Goal: Task Accomplishment & Management: Use online tool/utility

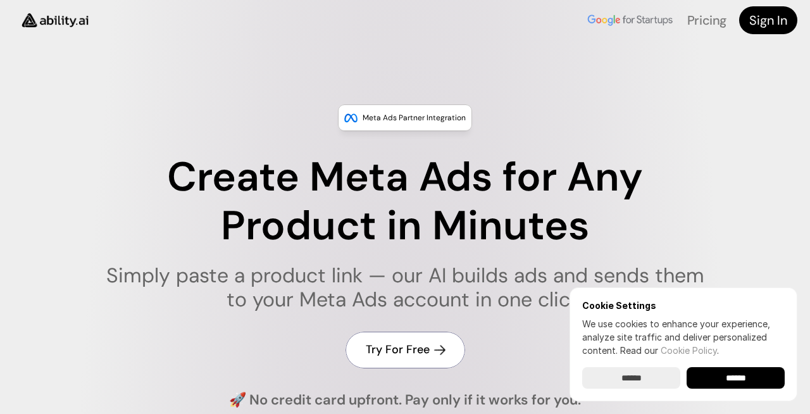
click at [396, 347] on h4 "Try For Free" at bounding box center [398, 350] width 64 height 16
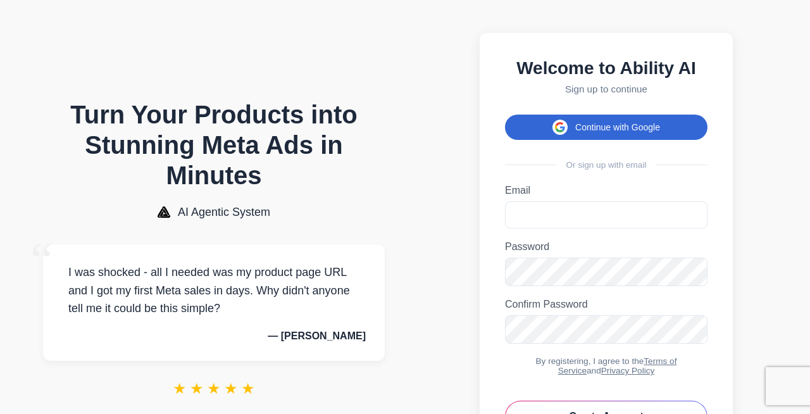
click at [597, 124] on button "Continue with Google" at bounding box center [606, 127] width 203 height 25
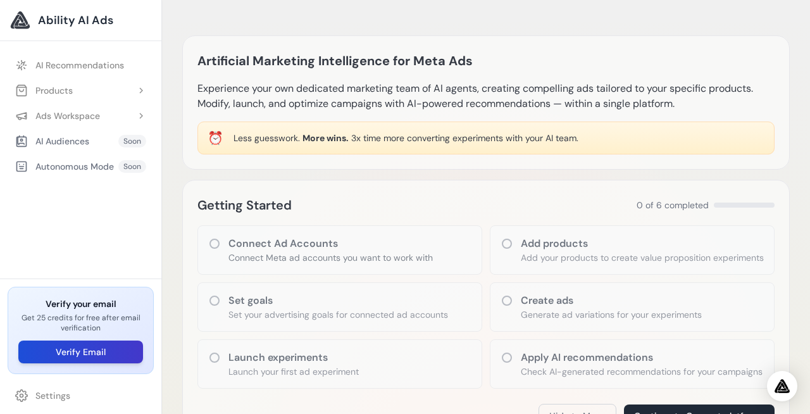
click at [104, 350] on button "Verify Email" at bounding box center [80, 352] width 125 height 23
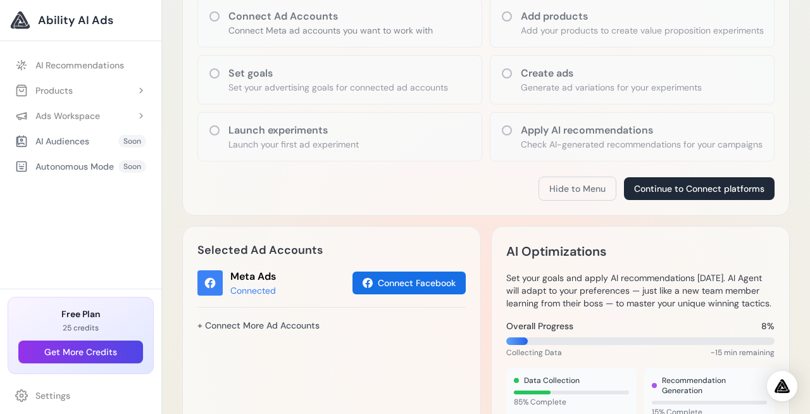
scroll to position [125, 0]
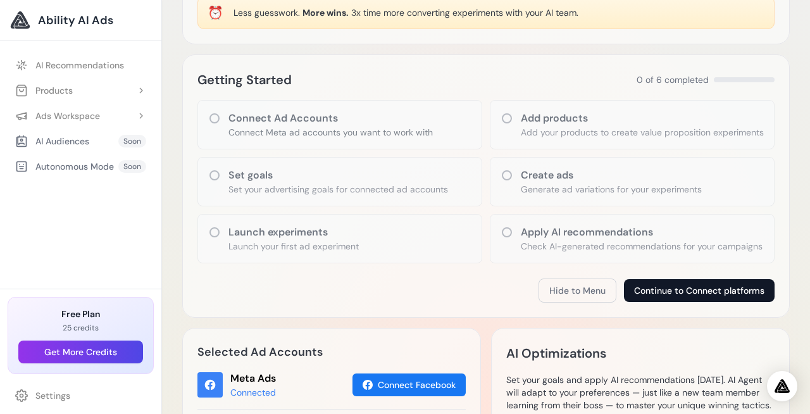
click at [695, 302] on button "Continue to Connect platforms" at bounding box center [699, 290] width 151 height 23
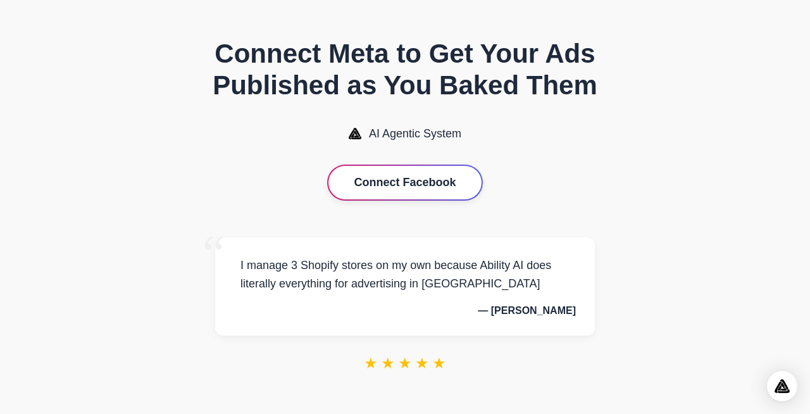
click at [412, 179] on button "Connect Facebook" at bounding box center [405, 183] width 153 height 34
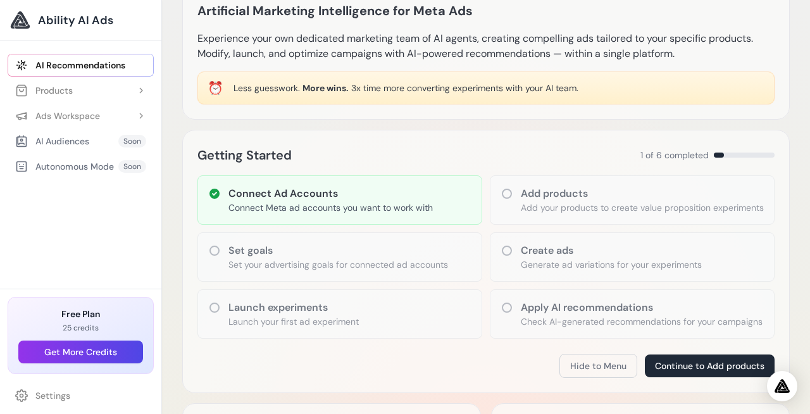
scroll to position [51, 0]
click at [623, 202] on p "Add your products to create value proposition experiments" at bounding box center [642, 206] width 243 height 13
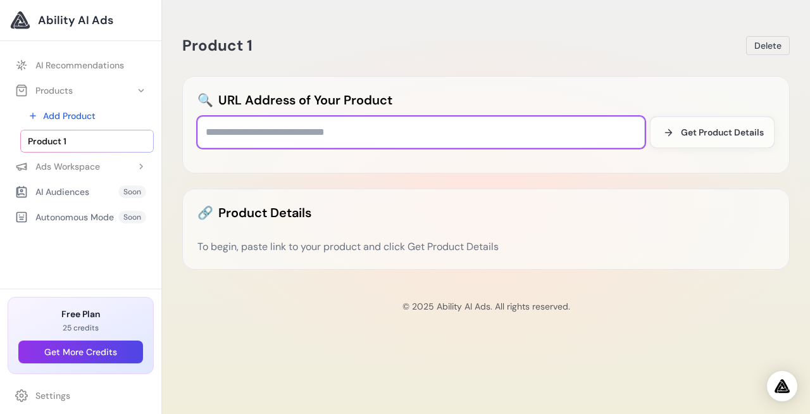
click at [256, 130] on input "text" at bounding box center [422, 133] width 448 height 32
paste input "**********"
type input "**********"
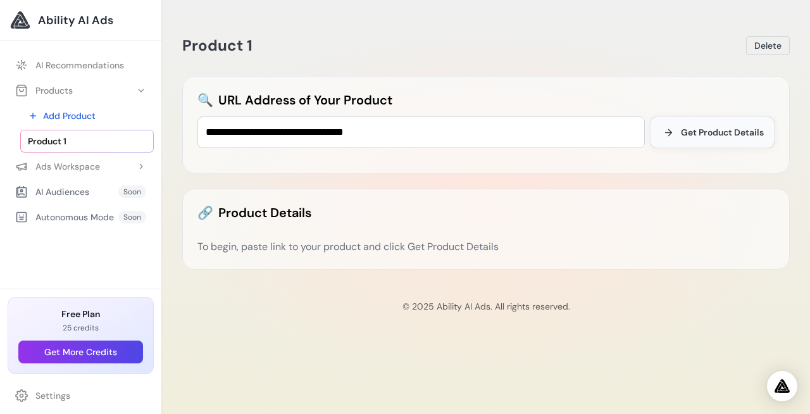
click at [716, 130] on span "Get Product Details" at bounding box center [722, 132] width 83 height 13
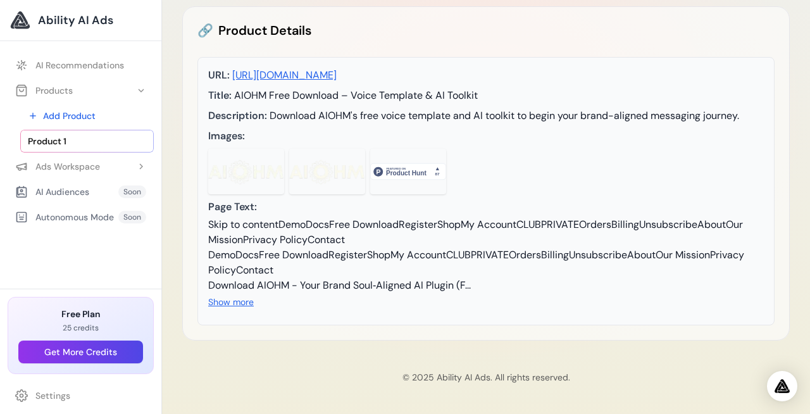
scroll to position [205, 0]
click at [489, 234] on div "Skip to contentDemoDocsFree DownloadRegisterShopMy AccountCLUBPRIVATEOrdersBill…" at bounding box center [486, 255] width 556 height 76
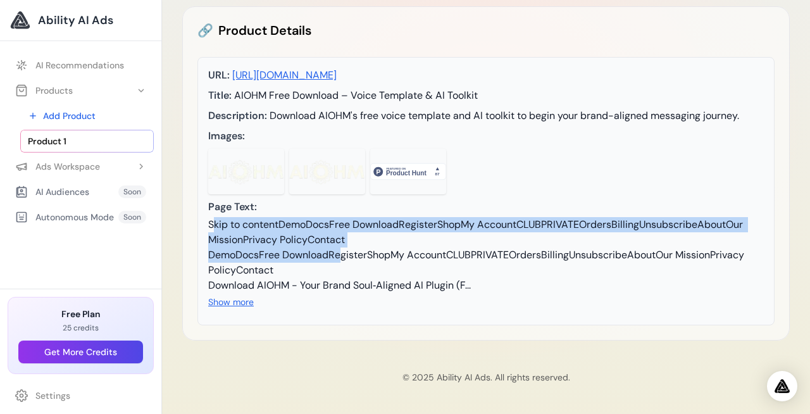
click at [489, 234] on div "Skip to contentDemoDocsFree DownloadRegisterShopMy AccountCLUBPRIVATEOrdersBill…" at bounding box center [486, 255] width 556 height 76
click at [246, 308] on button "Show more" at bounding box center [231, 302] width 46 height 13
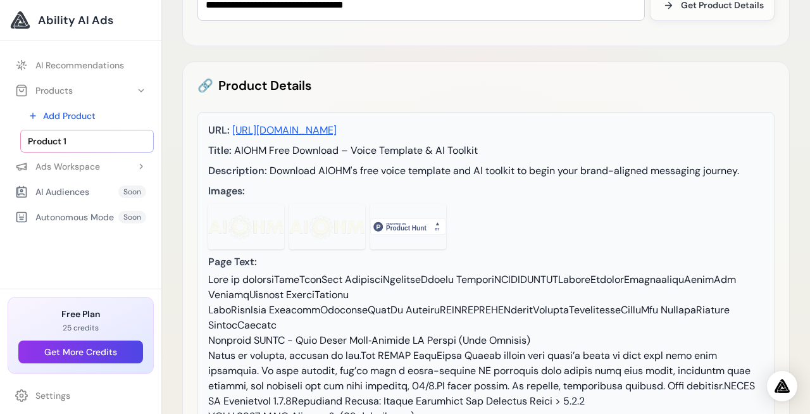
scroll to position [144, 0]
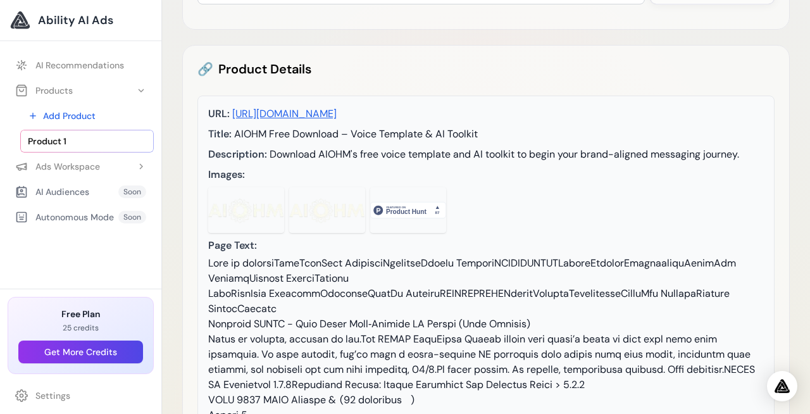
click at [234, 196] on img at bounding box center [246, 210] width 76 height 46
click at [323, 205] on img at bounding box center [327, 210] width 76 height 46
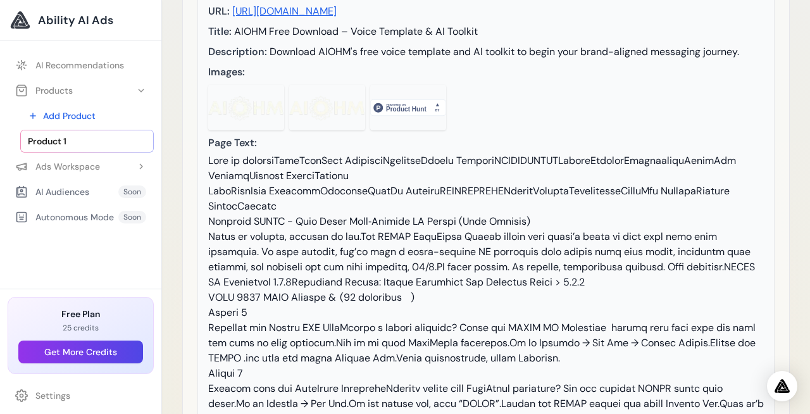
scroll to position [0, 0]
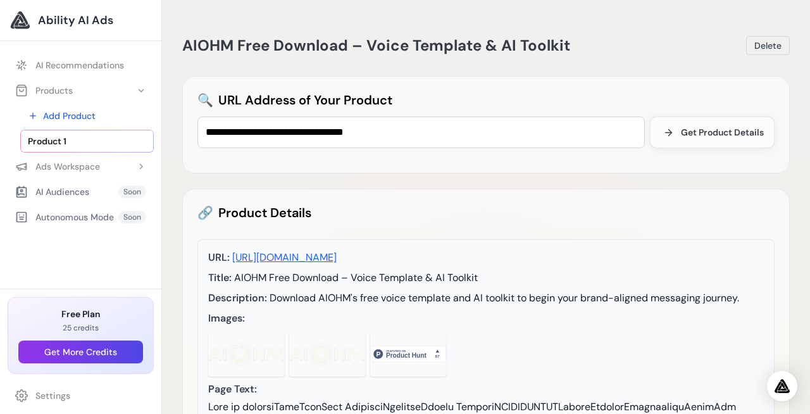
click at [70, 138] on link "Product 1" at bounding box center [87, 141] width 134 height 23
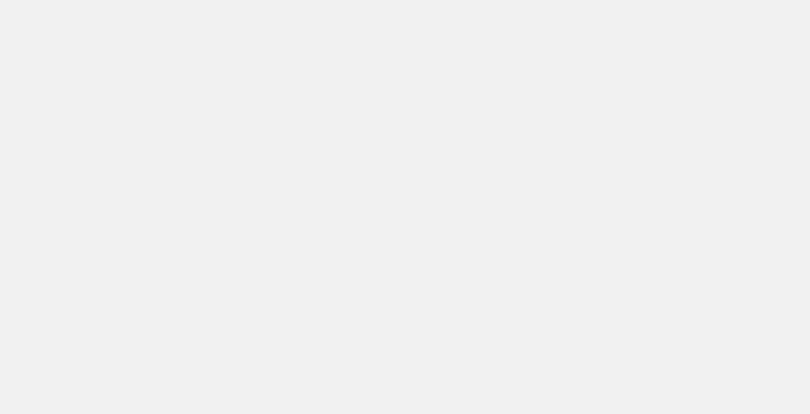
click at [65, 141] on body at bounding box center [405, 207] width 810 height 414
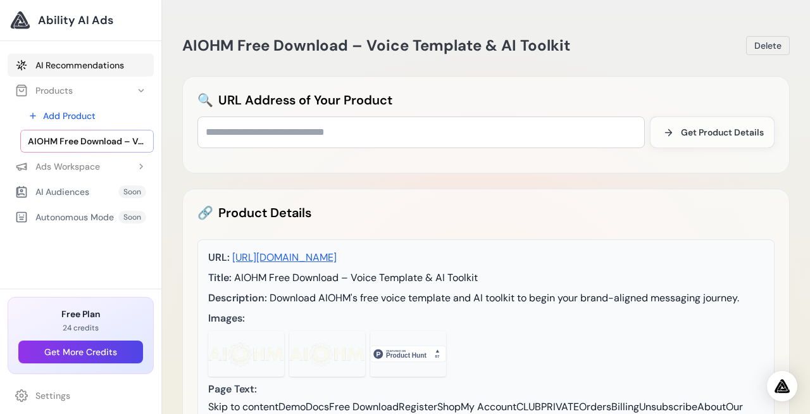
click at [60, 63] on link "AI Recommendations" at bounding box center [81, 65] width 146 height 23
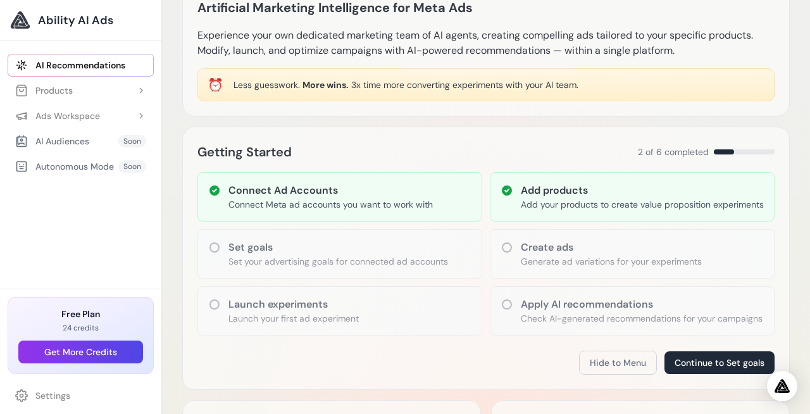
scroll to position [64, 0]
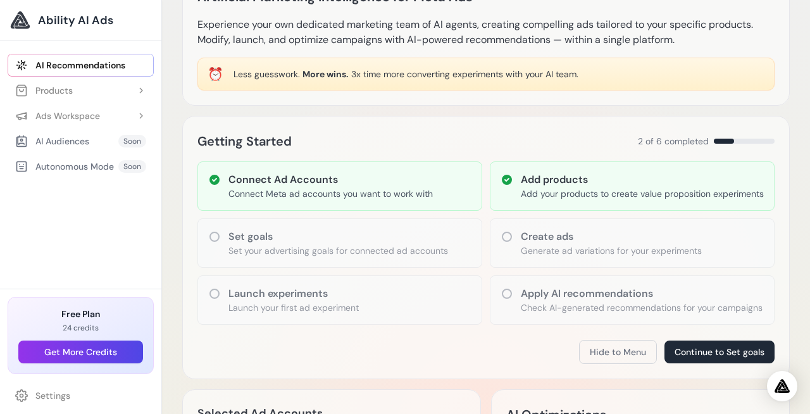
click at [310, 244] on h3 "Set goals" at bounding box center [339, 236] width 220 height 15
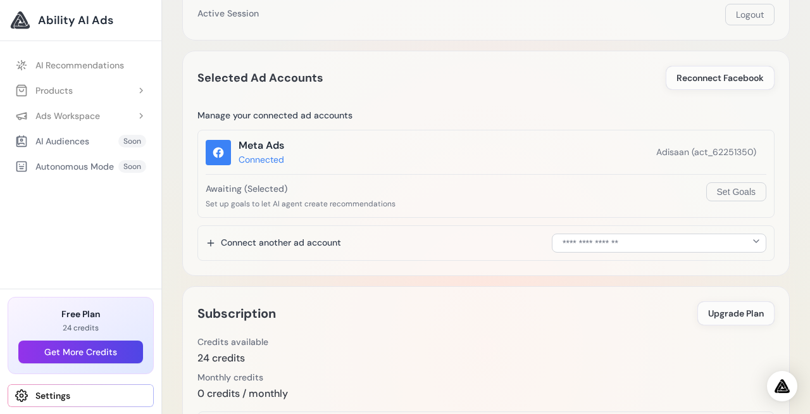
scroll to position [142, 0]
click at [590, 245] on select "**********" at bounding box center [659, 243] width 215 height 19
click at [736, 191] on button "Set Goals" at bounding box center [737, 192] width 60 height 19
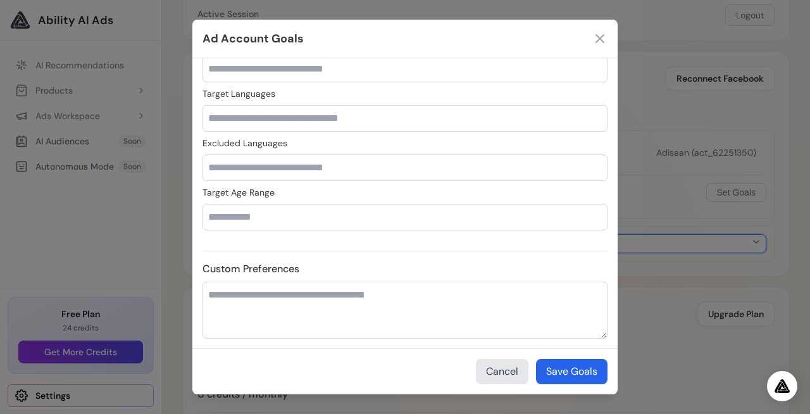
scroll to position [678, 0]
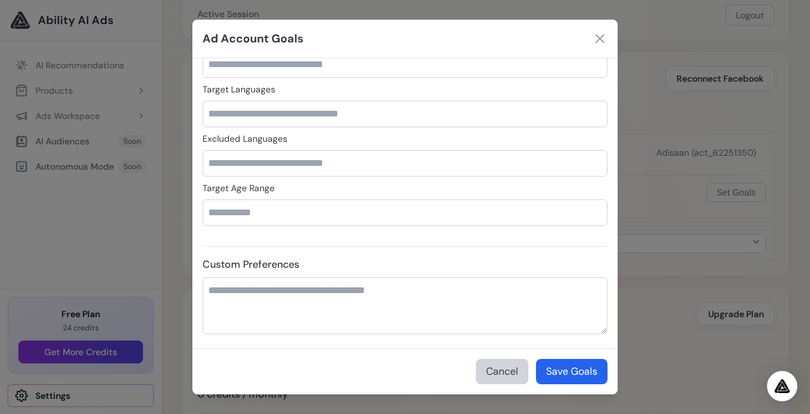
click at [505, 381] on button "Cancel" at bounding box center [502, 371] width 53 height 25
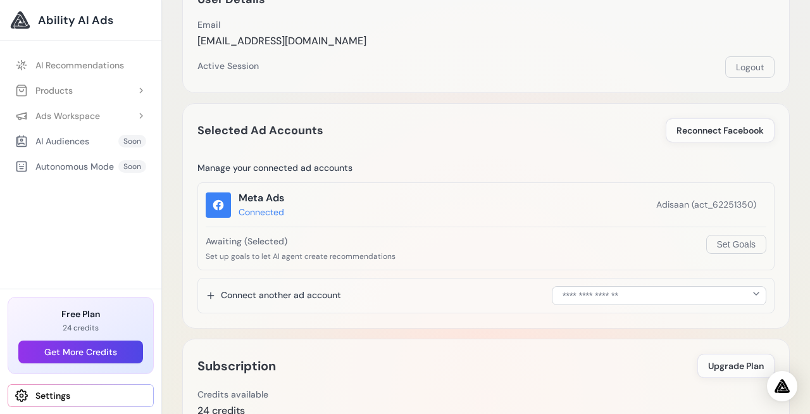
scroll to position [0, 0]
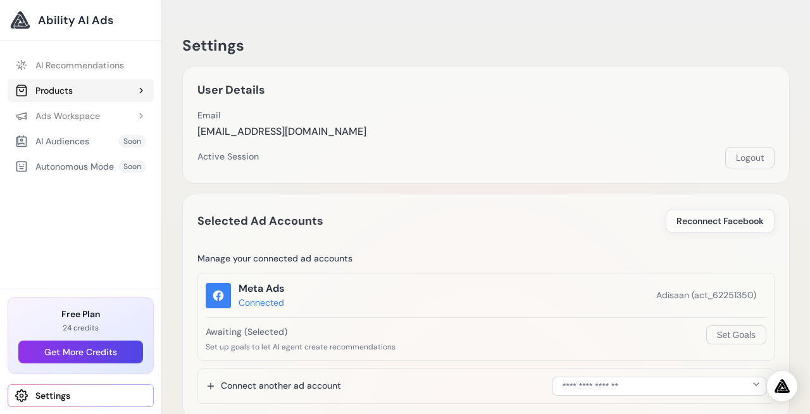
click at [74, 91] on button "Products" at bounding box center [81, 90] width 146 height 23
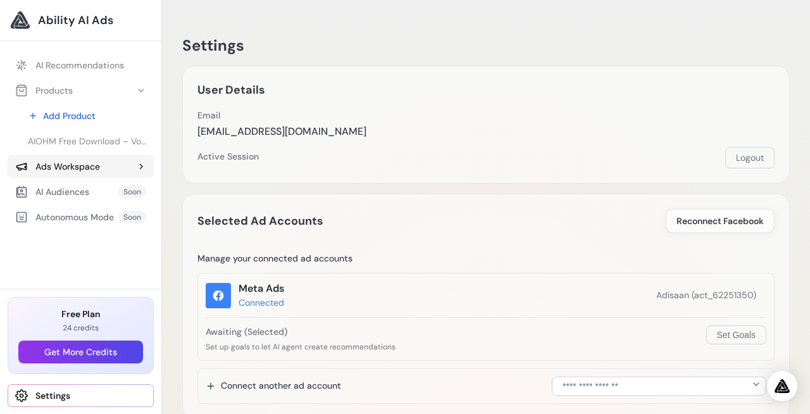
click at [83, 172] on div "Ads Workspace" at bounding box center [57, 166] width 85 height 13
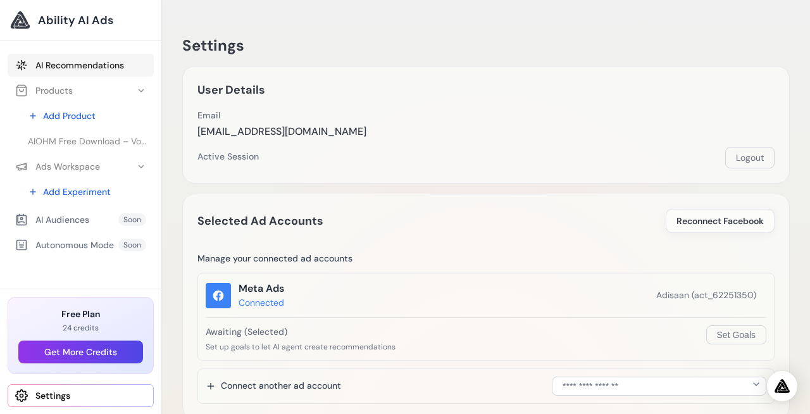
click at [80, 70] on link "AI Recommendations" at bounding box center [81, 65] width 146 height 23
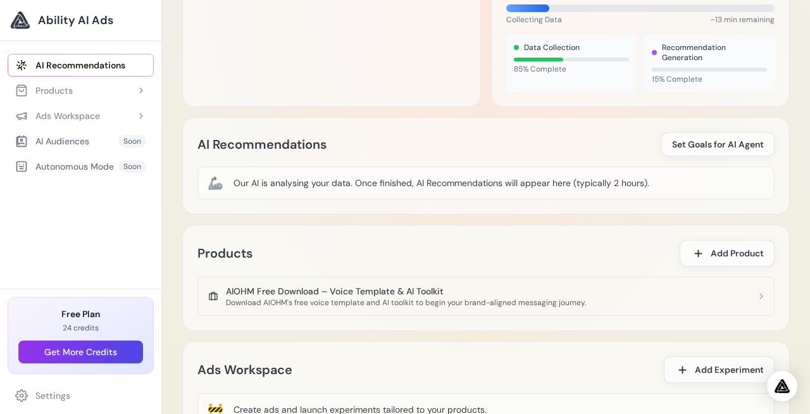
scroll to position [676, 0]
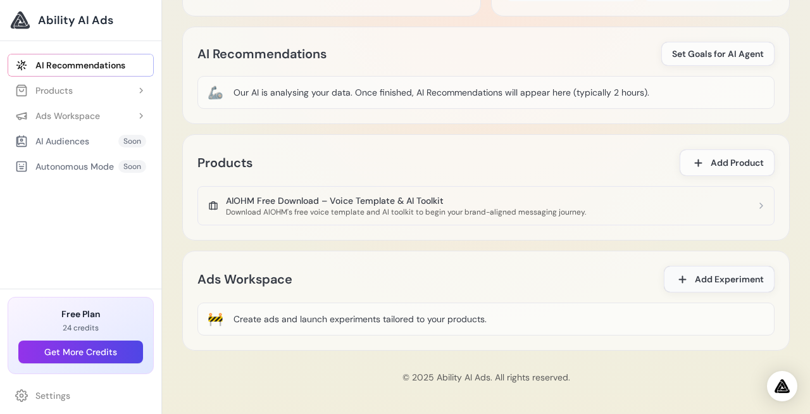
click at [722, 273] on span "Add Experiment" at bounding box center [729, 279] width 69 height 13
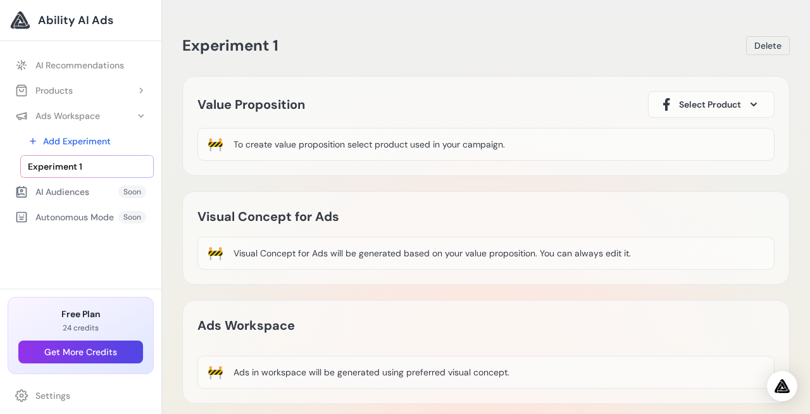
click at [709, 106] on span "Select Product" at bounding box center [710, 104] width 62 height 13
click at [706, 140] on div "AIOHM Free Download – Voice Template & AI Toolkit" at bounding box center [711, 157] width 105 height 46
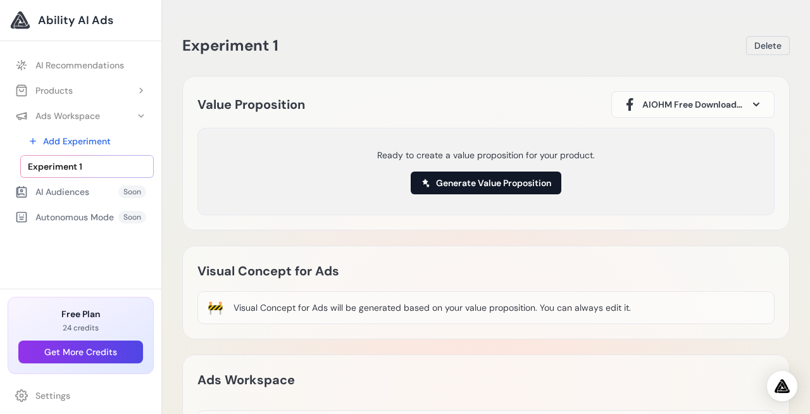
click at [498, 186] on button "Generate Value Proposition" at bounding box center [486, 183] width 151 height 23
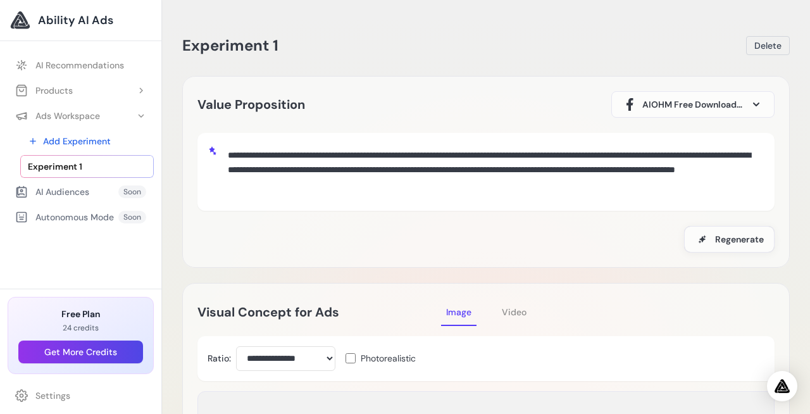
click at [413, 172] on textarea "**********" at bounding box center [494, 170] width 542 height 54
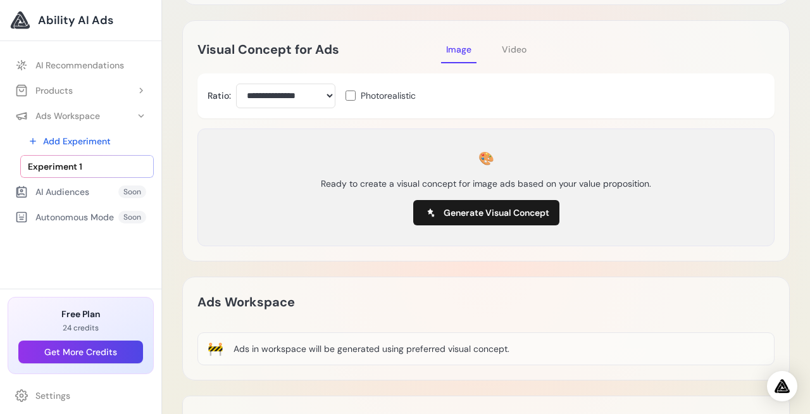
scroll to position [277, 0]
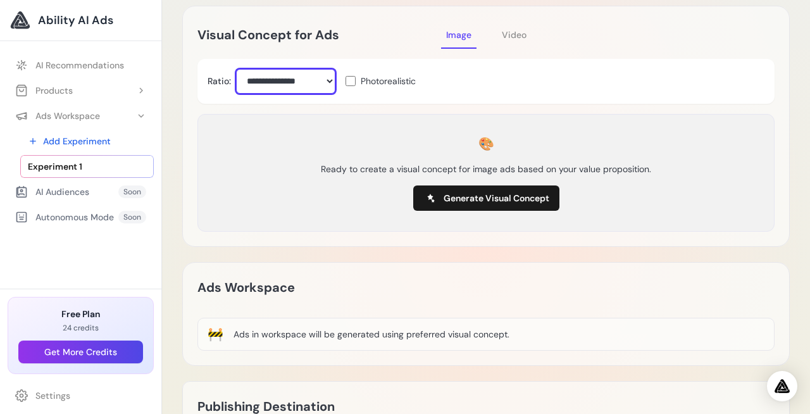
click at [301, 81] on select "**********" at bounding box center [285, 81] width 99 height 25
click at [301, 82] on select "**********" at bounding box center [285, 81] width 99 height 25
select select "***"
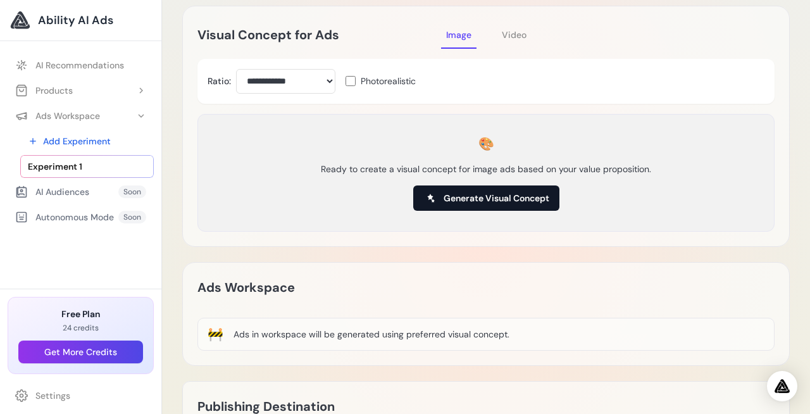
click at [502, 195] on span "Generate Visual Concept" at bounding box center [497, 198] width 106 height 13
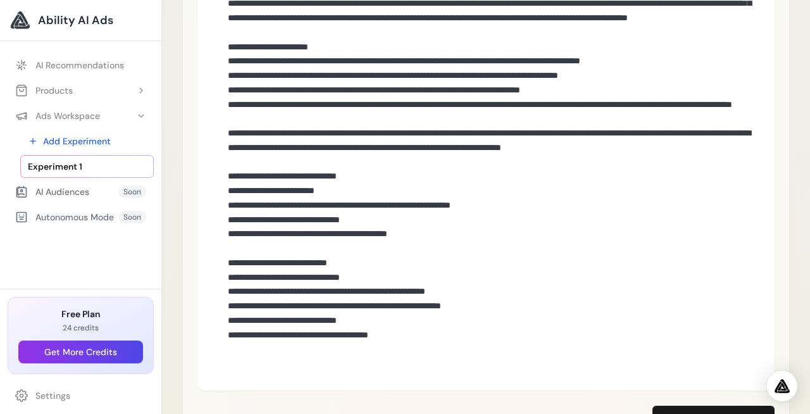
scroll to position [412, 0]
